Goal: Task Accomplishment & Management: Use online tool/utility

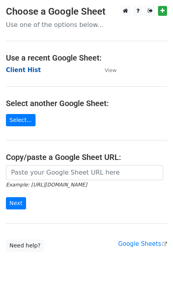
click at [26, 71] on strong "Client Hist" at bounding box center [23, 70] width 35 height 7
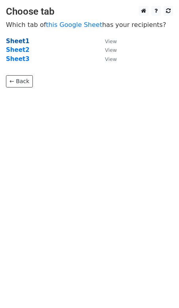
click at [16, 40] on strong "Sheet1" at bounding box center [17, 41] width 23 height 7
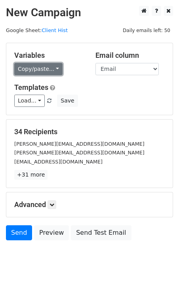
click at [37, 74] on link "Copy/paste..." at bounding box center [38, 69] width 48 height 12
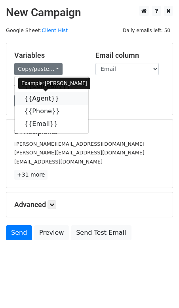
click at [31, 95] on link "{{Agent}}" at bounding box center [52, 98] width 74 height 13
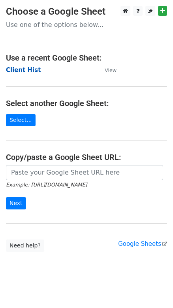
click at [27, 69] on strong "Client Hist" at bounding box center [23, 70] width 35 height 7
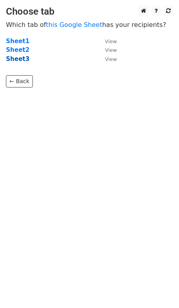
click at [23, 61] on strong "Sheet3" at bounding box center [17, 58] width 23 height 7
